Goal: Task Accomplishment & Management: Manage account settings

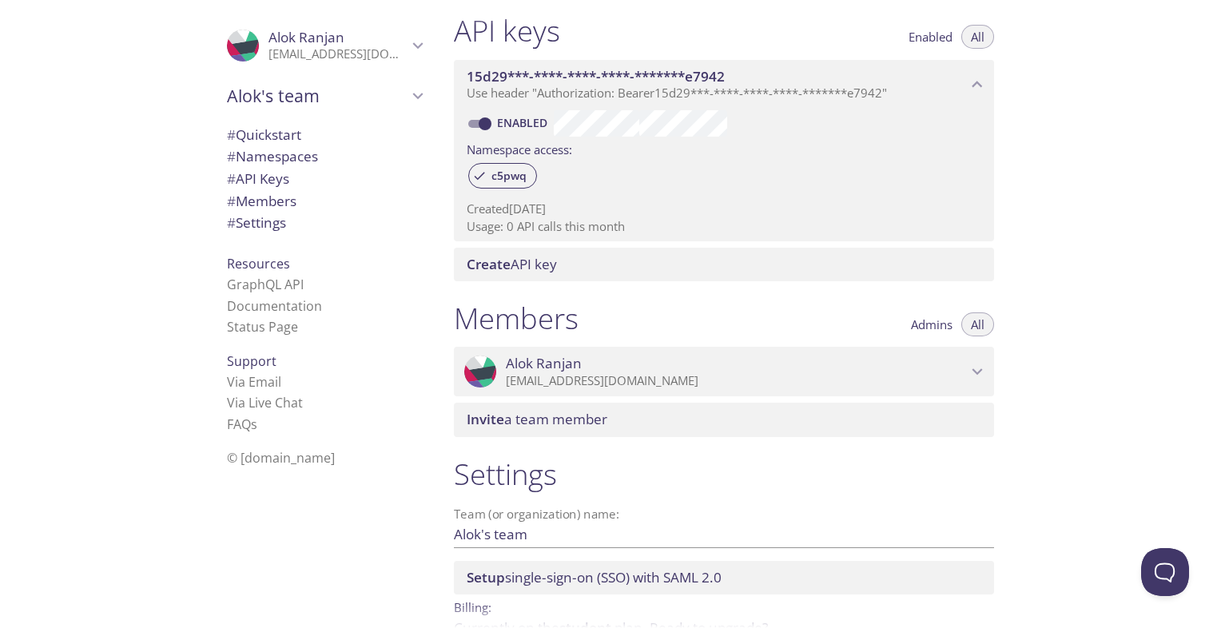
scroll to position [438, 0]
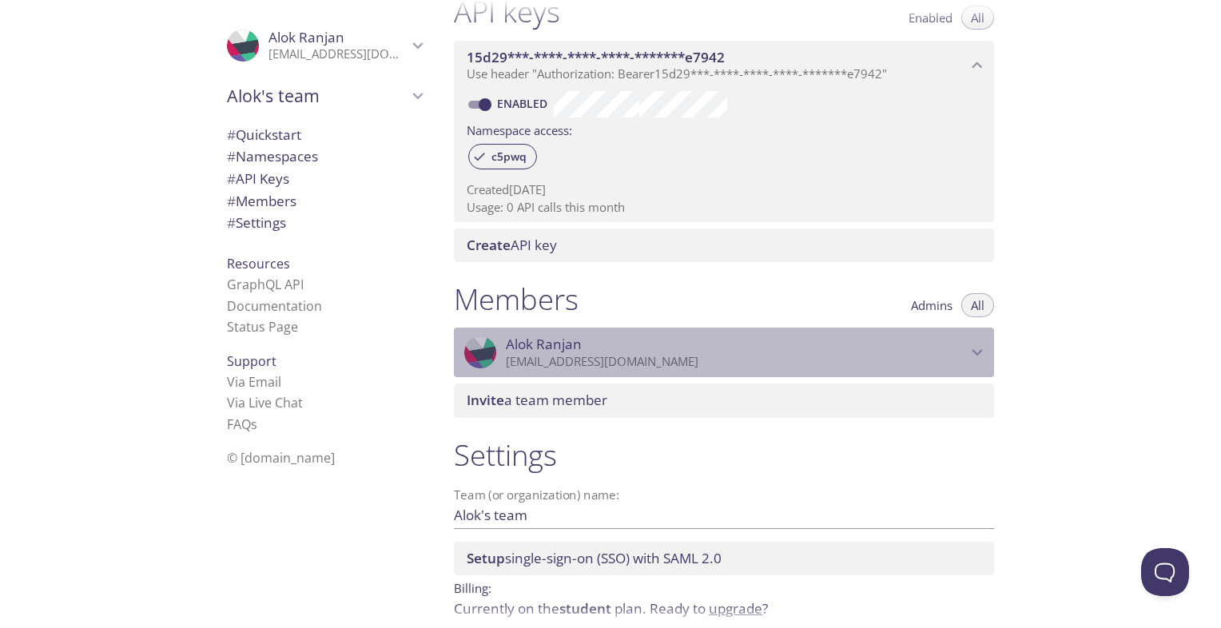
click at [629, 367] on p "[EMAIL_ADDRESS][DOMAIN_NAME]" at bounding box center [736, 362] width 461 height 16
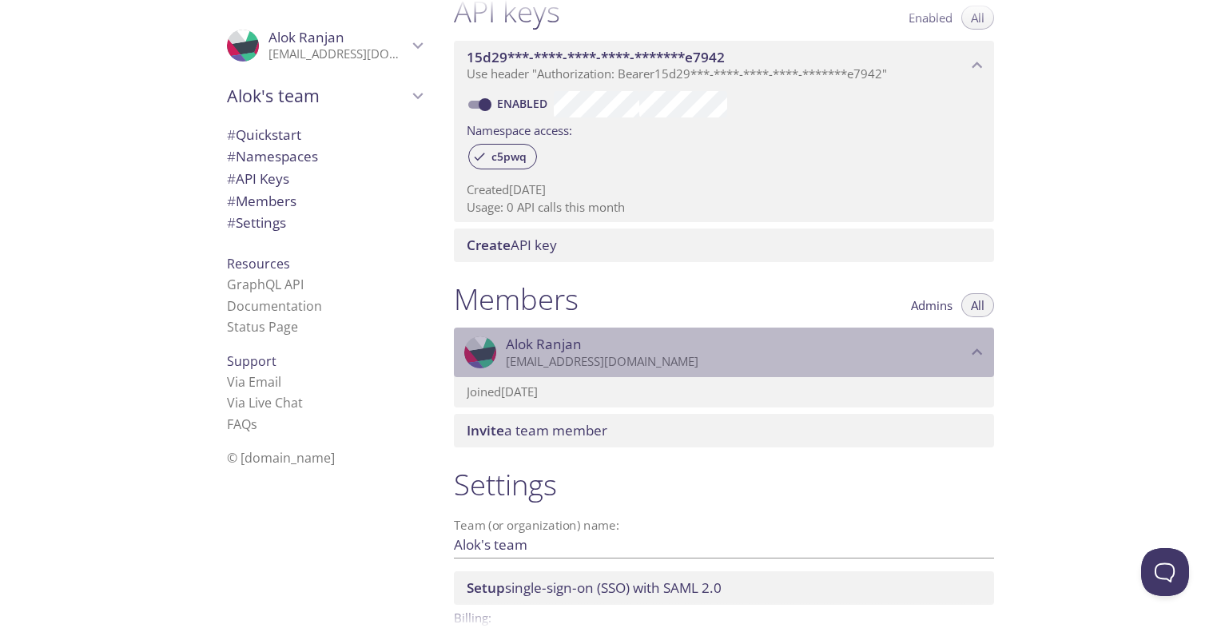
click at [629, 367] on p "[EMAIL_ADDRESS][DOMAIN_NAME]" at bounding box center [736, 362] width 461 height 16
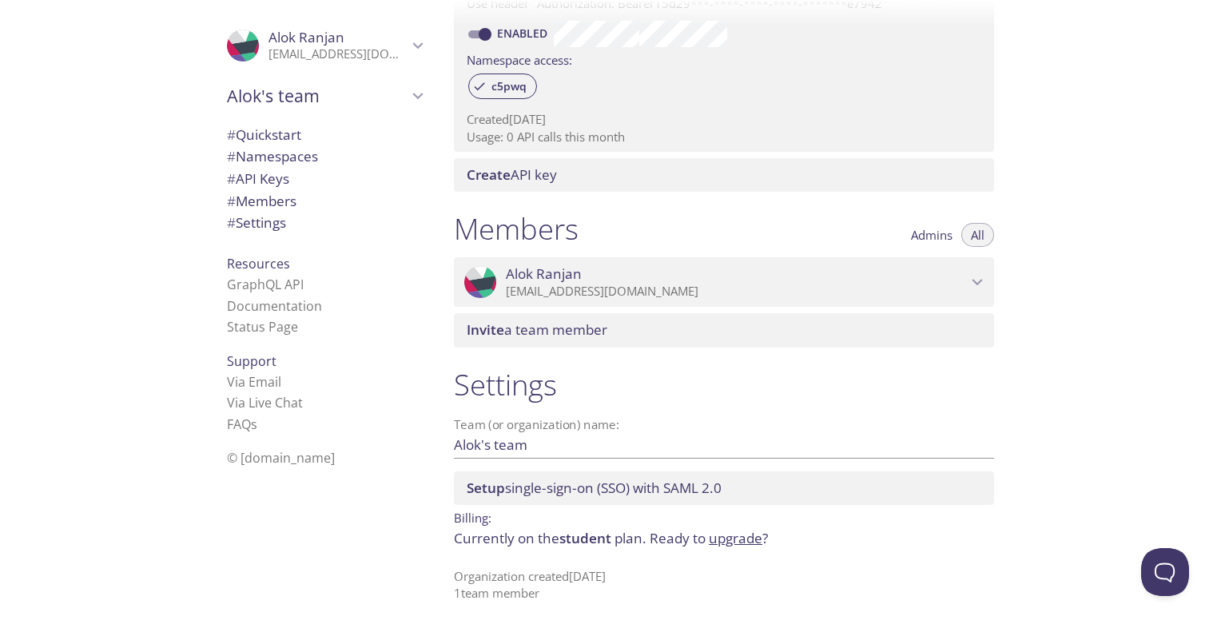
scroll to position [0, 0]
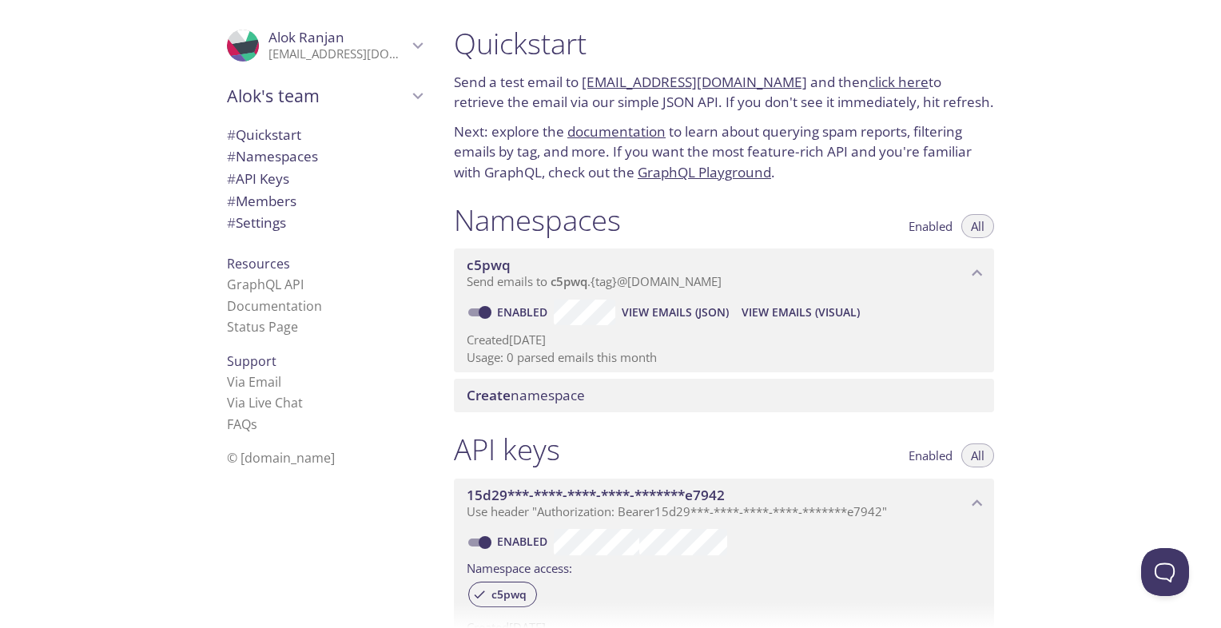
click at [240, 274] on li "GraphQL API" at bounding box center [324, 284] width 195 height 21
click at [231, 283] on link "GraphQL API" at bounding box center [265, 285] width 77 height 18
click at [259, 280] on link "GraphQL API" at bounding box center [265, 285] width 77 height 18
click at [277, 225] on span "# Settings" at bounding box center [256, 222] width 59 height 18
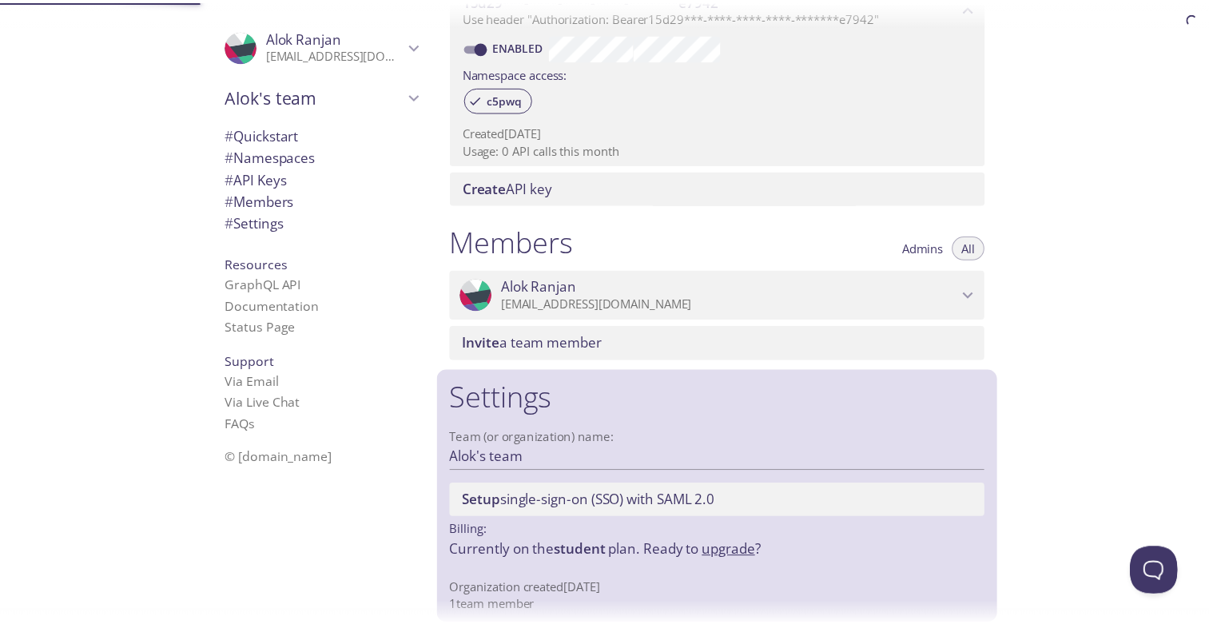
scroll to position [508, 0]
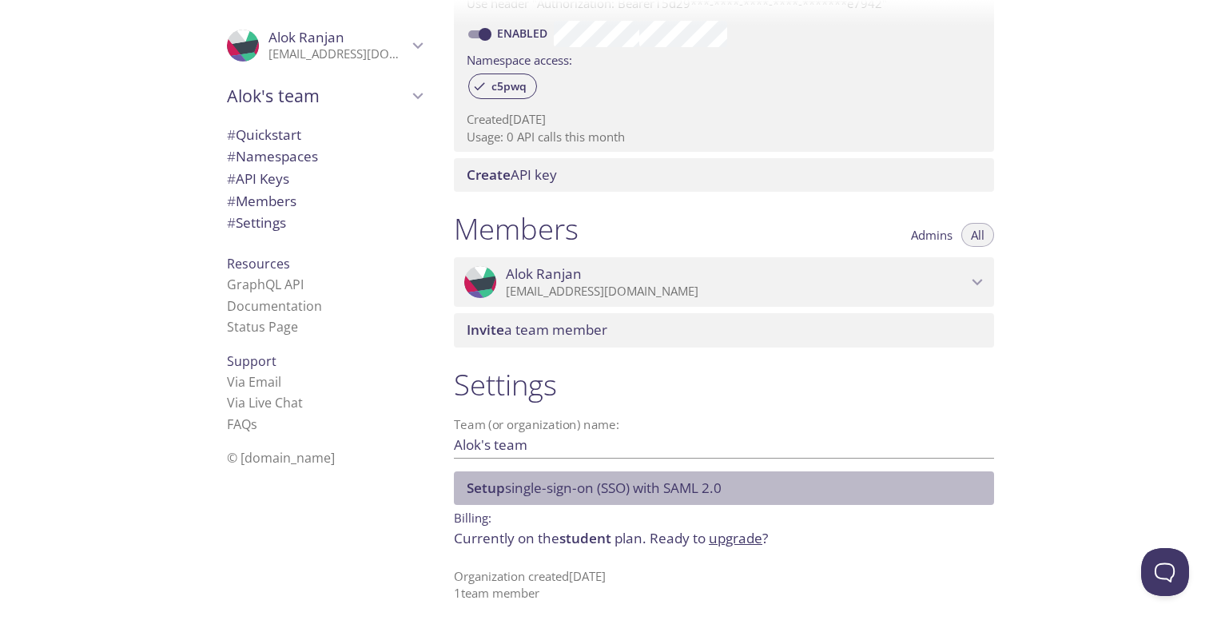
click at [471, 499] on div "Setup single-sign-on (SSO) with SAML 2.0" at bounding box center [724, 488] width 540 height 34
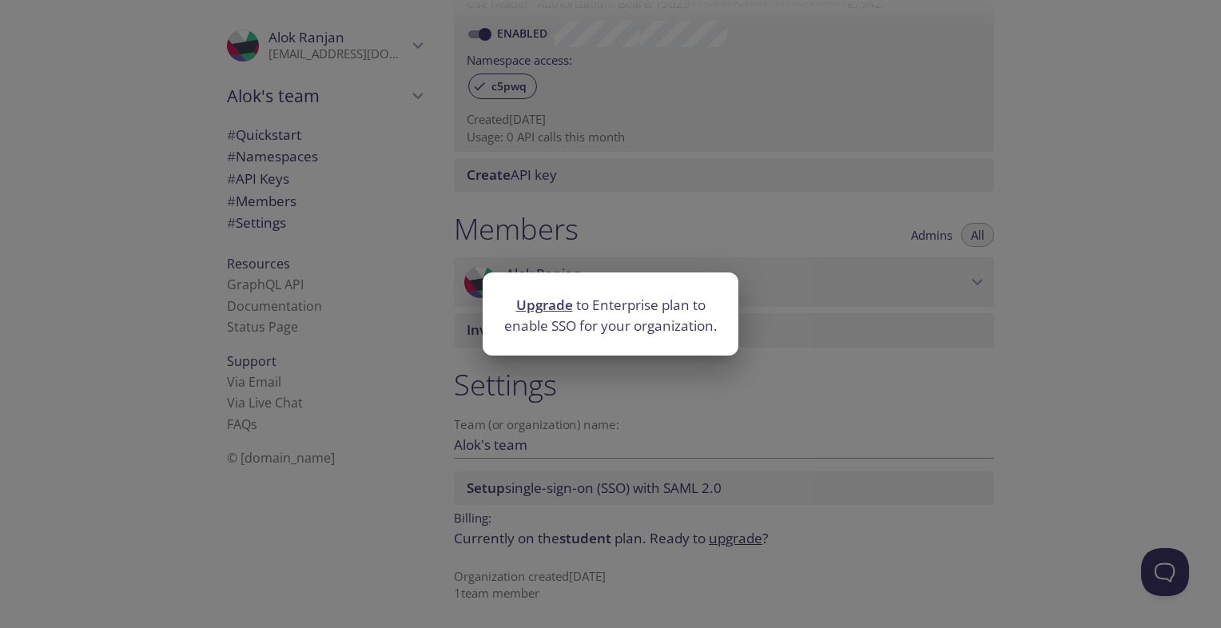
click at [471, 499] on div "Upgrade to Enterprise plan to enable SSO for your organization." at bounding box center [610, 314] width 1221 height 628
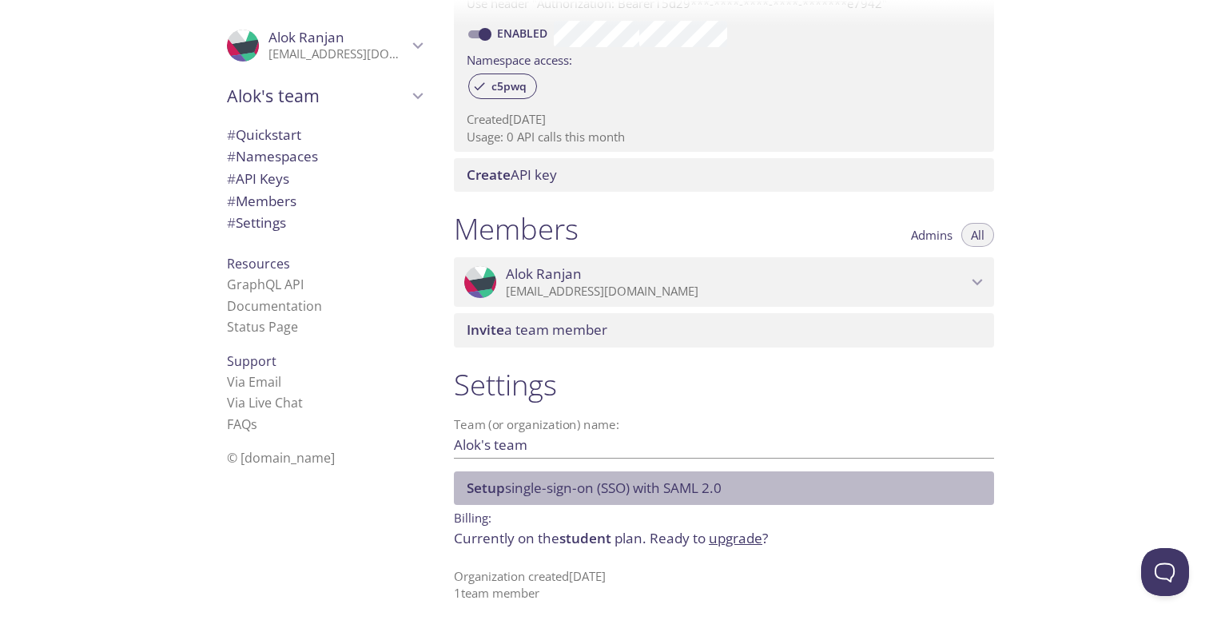
click at [471, 499] on div "Setup single-sign-on (SSO) with SAML 2.0" at bounding box center [724, 488] width 540 height 34
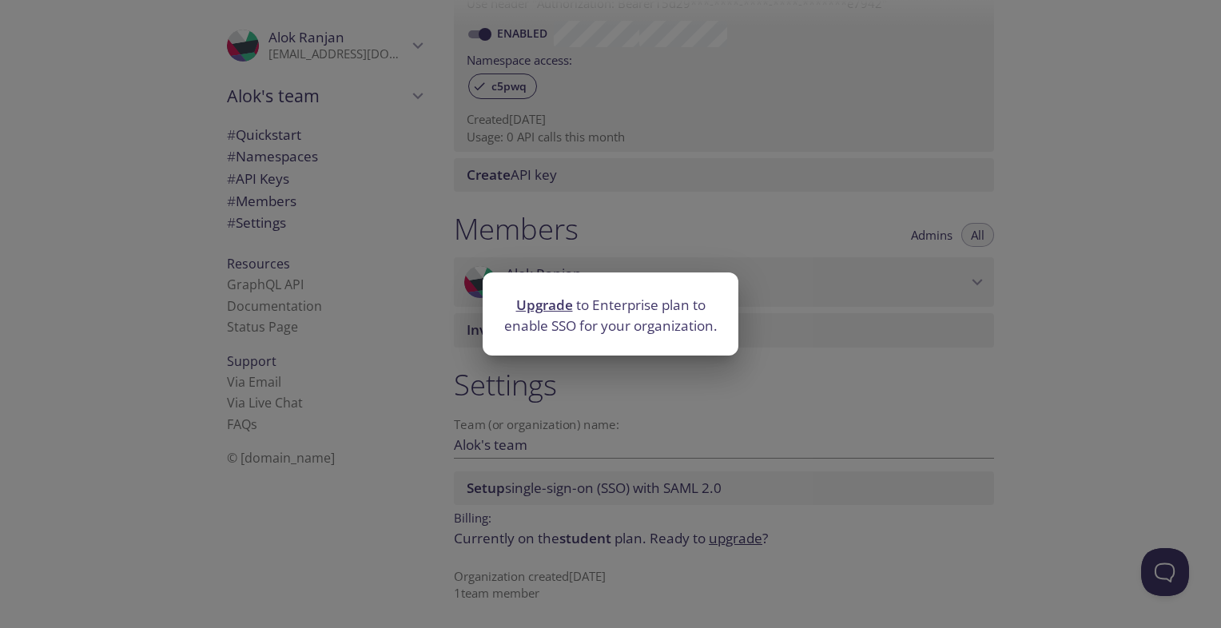
click at [471, 499] on div "Upgrade to Enterprise plan to enable SSO for your organization." at bounding box center [610, 314] width 1221 height 628
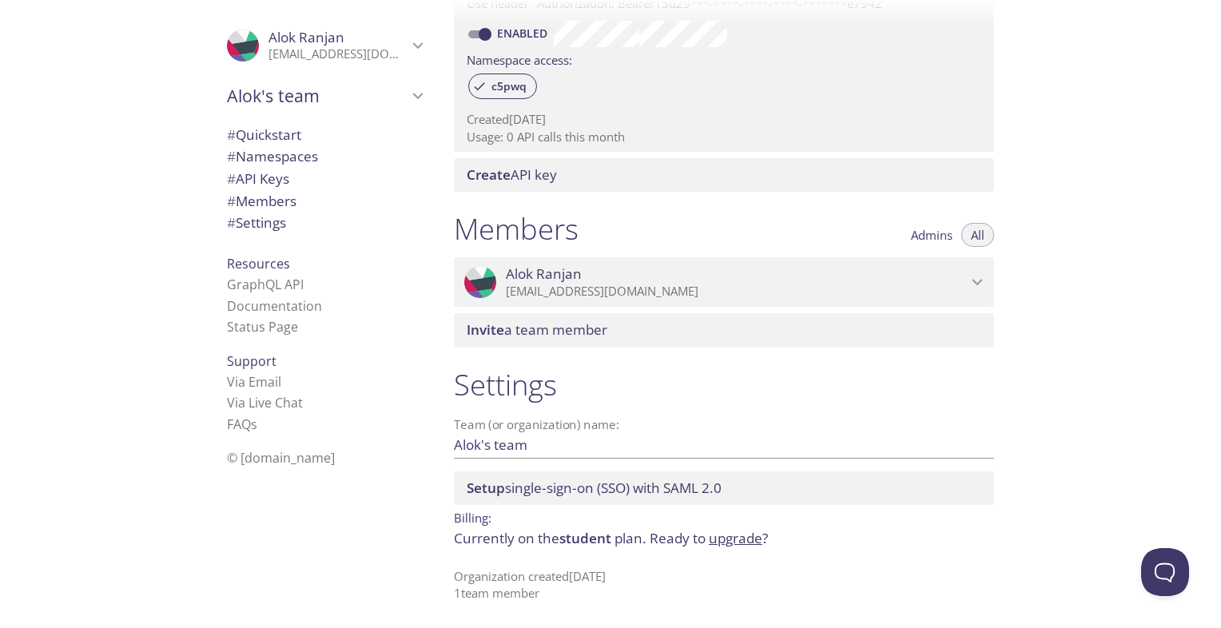
click at [721, 533] on link "upgrade" at bounding box center [736, 538] width 54 height 18
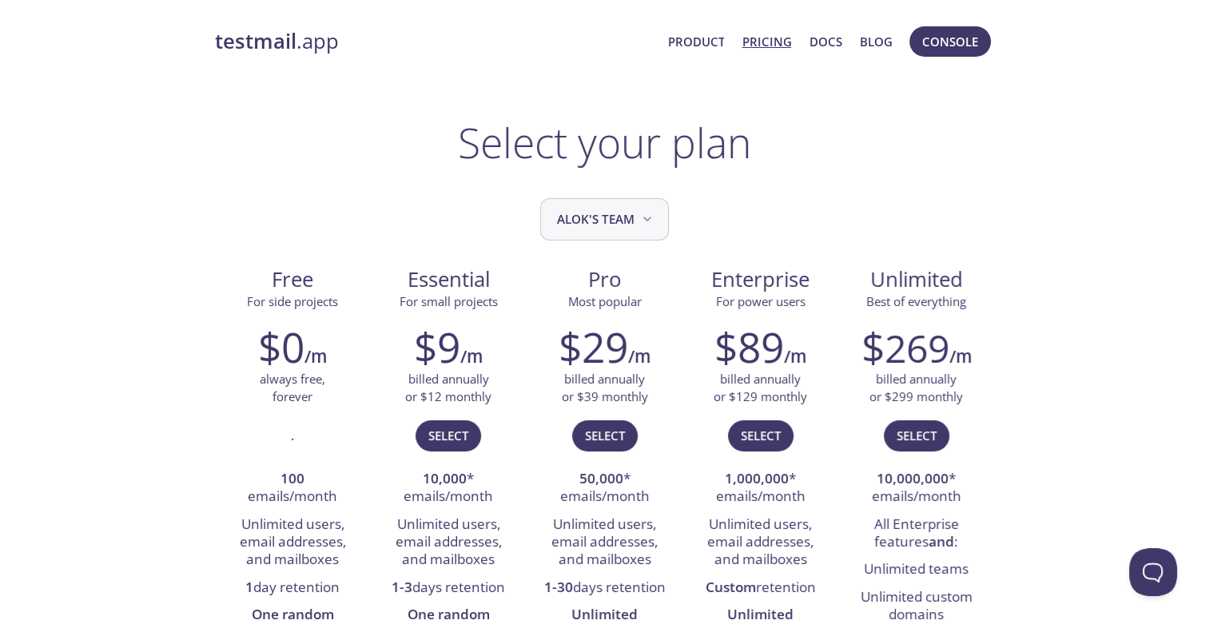
click at [657, 215] on button "Alok's team" at bounding box center [604, 219] width 129 height 42
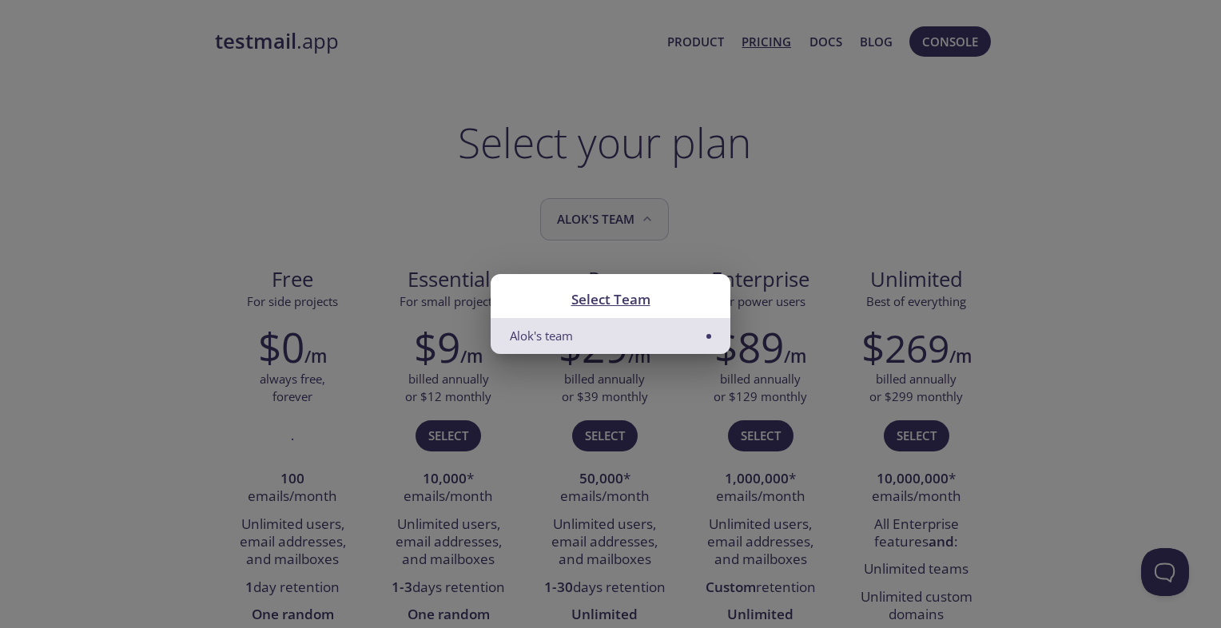
click at [657, 215] on div "Select Team Alok's team" at bounding box center [610, 314] width 1221 height 628
